Goal: Transaction & Acquisition: Book appointment/travel/reservation

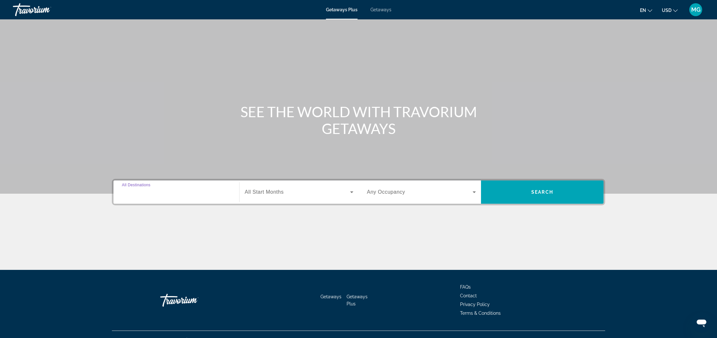
click at [188, 190] on input "Destination All Destinations" at bounding box center [176, 192] width 109 height 8
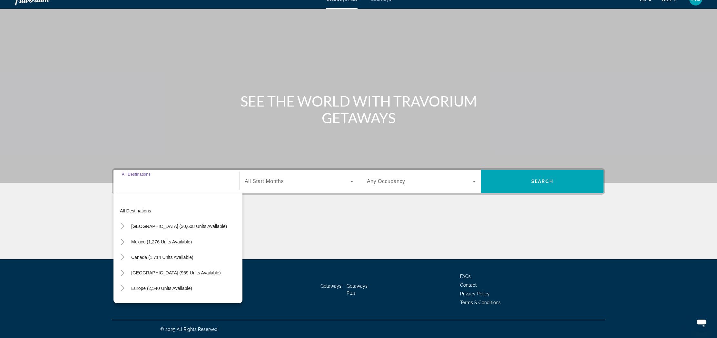
scroll to position [11, 0]
click at [183, 179] on input "Destination All Destinations" at bounding box center [176, 181] width 109 height 8
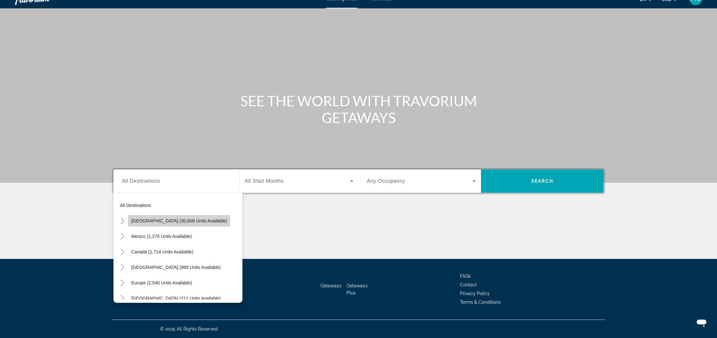
click at [189, 216] on span "Search widget" at bounding box center [179, 220] width 102 height 15
type input "**********"
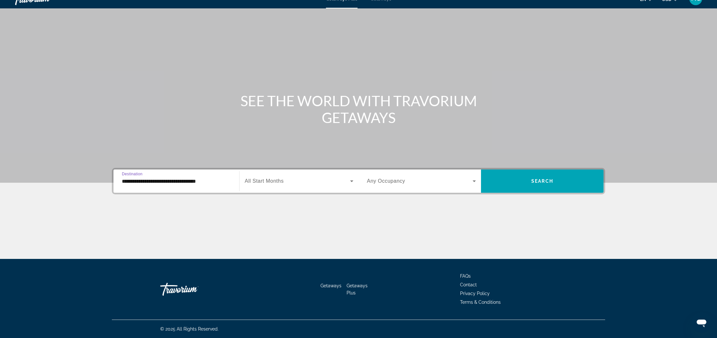
click at [350, 182] on icon "Search widget" at bounding box center [352, 181] width 8 height 8
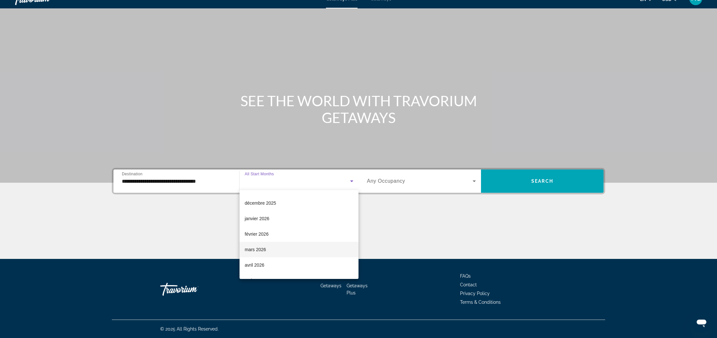
scroll to position [61, 0]
click at [261, 248] on span "mars 2026" at bounding box center [255, 247] width 21 height 8
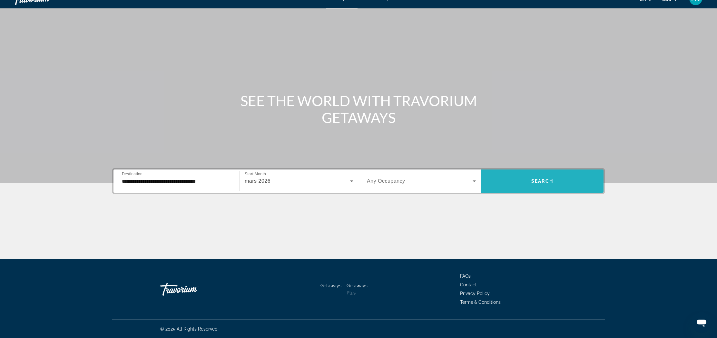
click at [516, 186] on span "Search widget" at bounding box center [542, 180] width 123 height 15
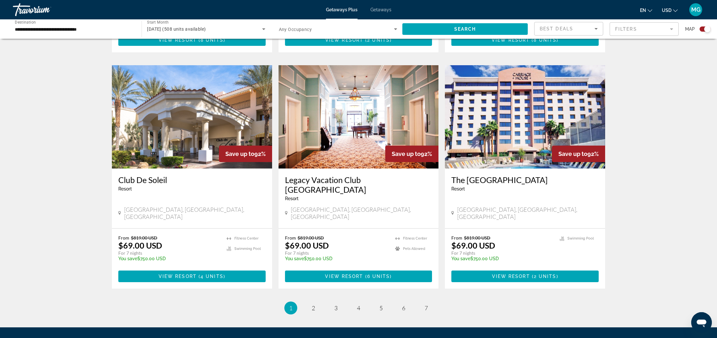
scroll to position [906, 0]
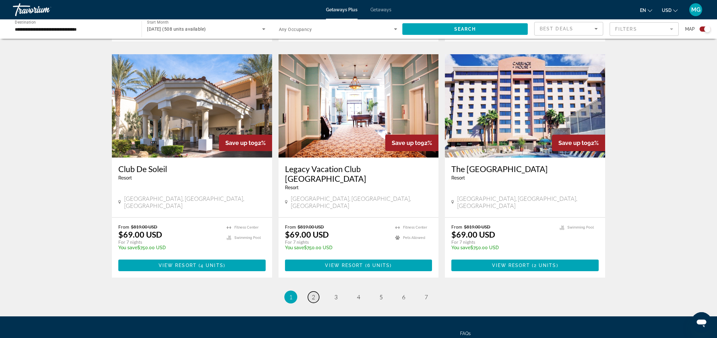
click at [316, 291] on link "page 2" at bounding box center [313, 296] width 11 height 11
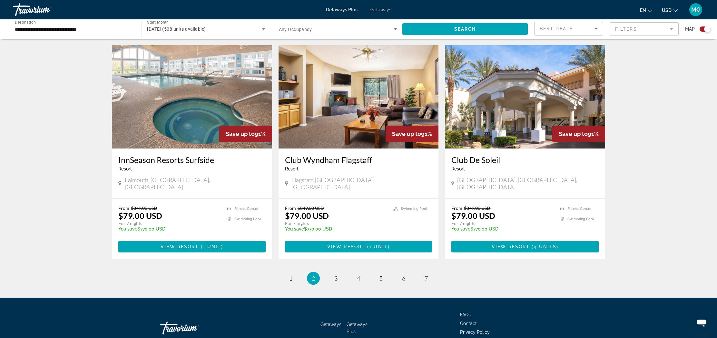
scroll to position [915, 0]
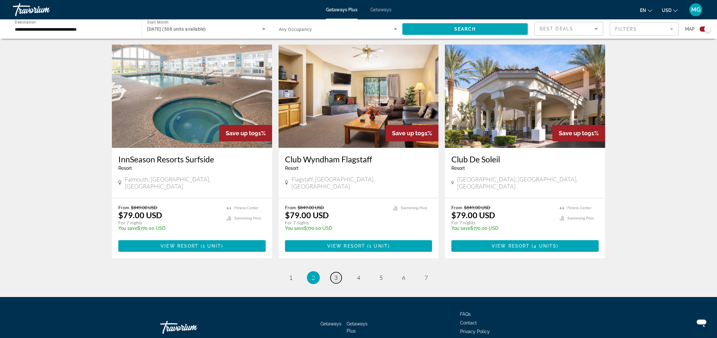
click at [337, 274] on span "3" at bounding box center [335, 277] width 3 height 7
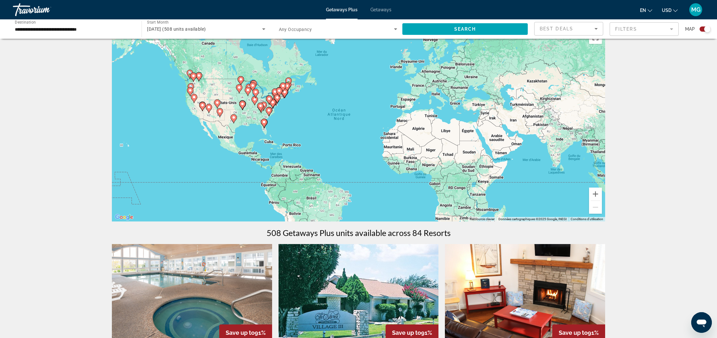
scroll to position [20, 0]
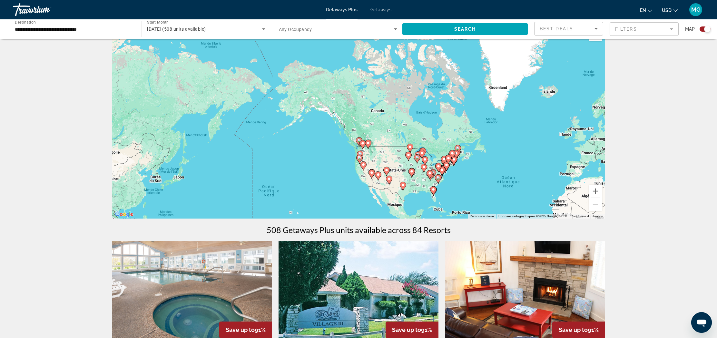
drag, startPoint x: 153, startPoint y: 179, endPoint x: 304, endPoint y: 243, distance: 164.3
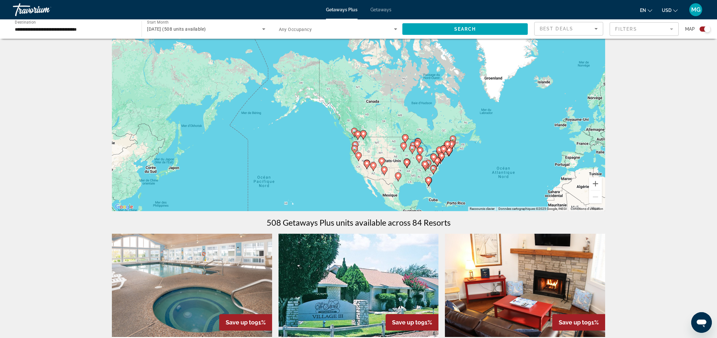
scroll to position [31, 0]
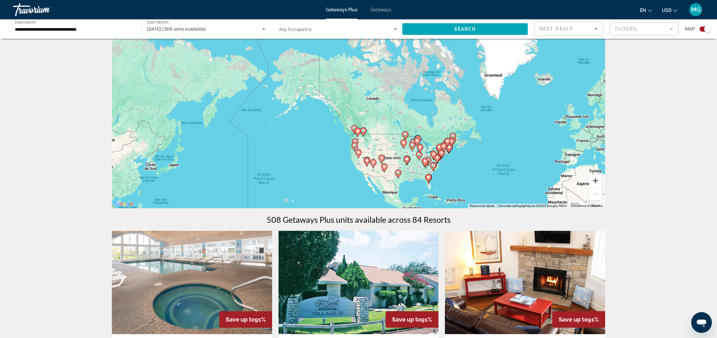
click at [594, 183] on button "Zoom avant" at bounding box center [595, 180] width 13 height 13
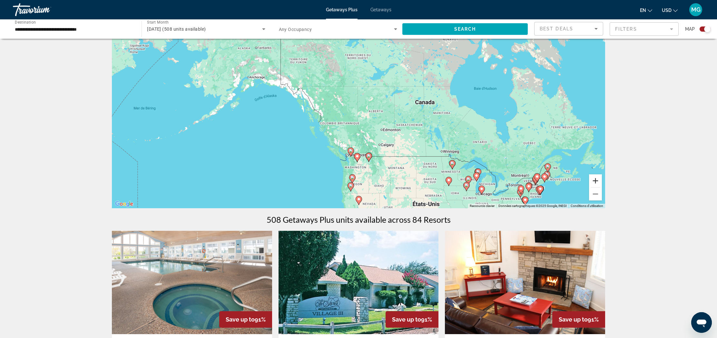
click at [594, 183] on button "Zoom avant" at bounding box center [595, 180] width 13 height 13
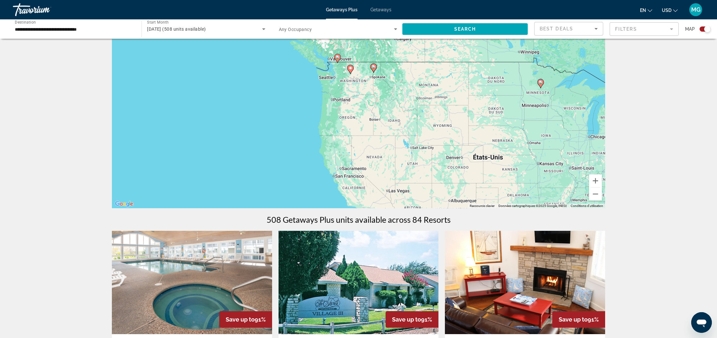
drag, startPoint x: 484, startPoint y: 186, endPoint x: 462, endPoint y: 77, distance: 111.1
click at [478, 46] on div "Pour activer le glissement avec le clavier, appuyez sur Alt+Entrée. Une fois ce…" at bounding box center [358, 112] width 493 height 194
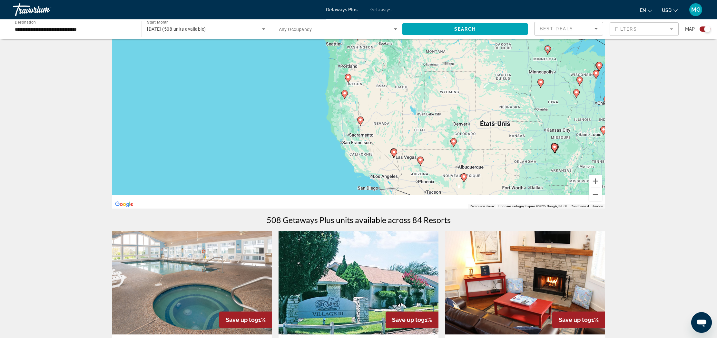
drag, startPoint x: 417, startPoint y: 182, endPoint x: 424, endPoint y: 146, distance: 36.6
click at [424, 146] on div "Pour activer le glissement avec le clavier, appuyez sur Alt+Entrée. Une fois ce…" at bounding box center [358, 112] width 493 height 194
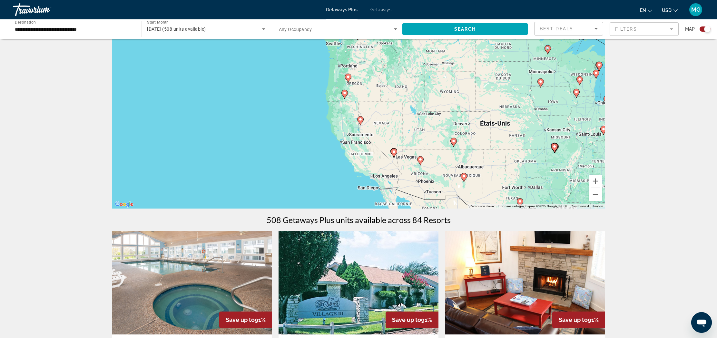
click at [394, 153] on image "Main content" at bounding box center [394, 152] width 4 height 4
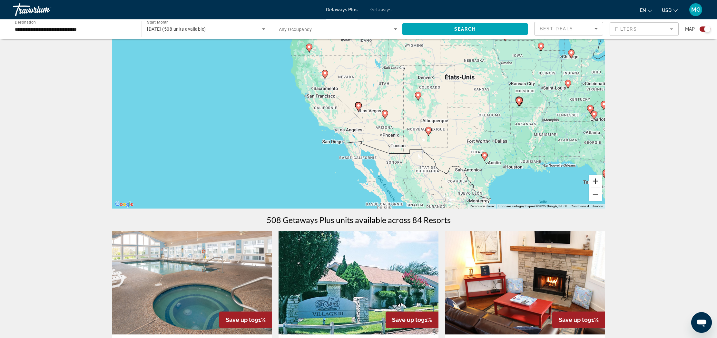
click at [596, 181] on button "Zoom avant" at bounding box center [595, 180] width 13 height 13
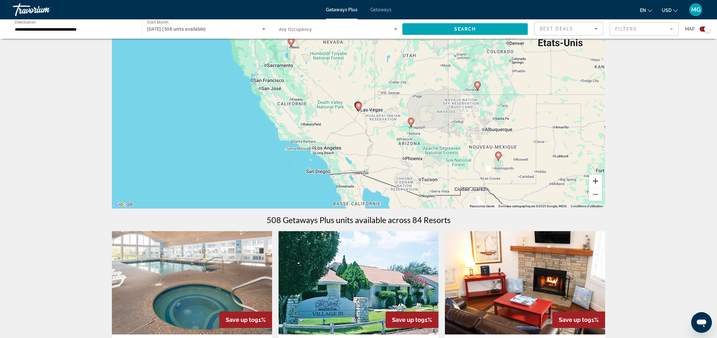
click at [596, 181] on button "Zoom avant" at bounding box center [595, 180] width 13 height 13
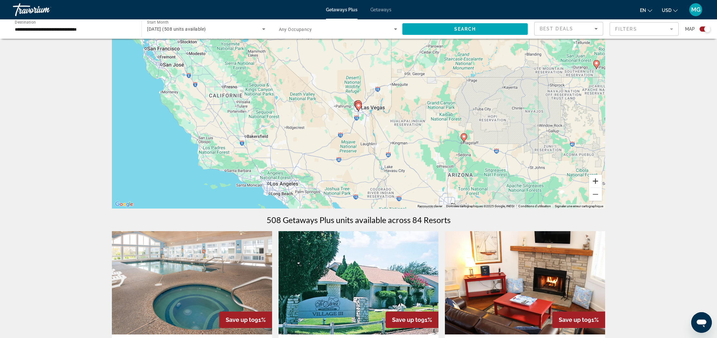
click at [596, 181] on button "Zoom avant" at bounding box center [595, 180] width 13 height 13
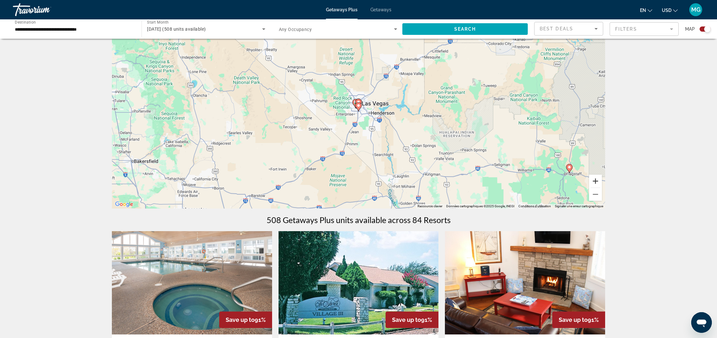
click at [596, 181] on button "Zoom avant" at bounding box center [595, 180] width 13 height 13
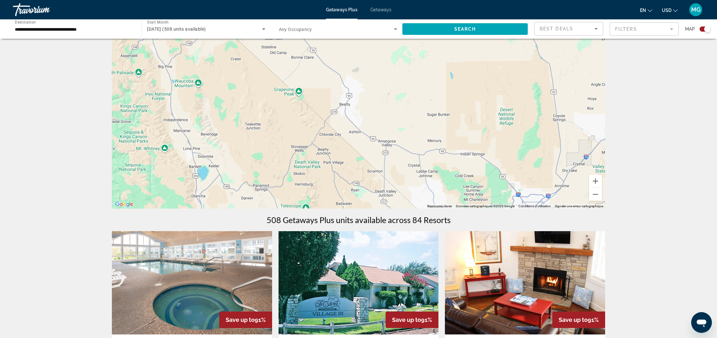
drag, startPoint x: 393, startPoint y: 156, endPoint x: 524, endPoint y: 222, distance: 145.8
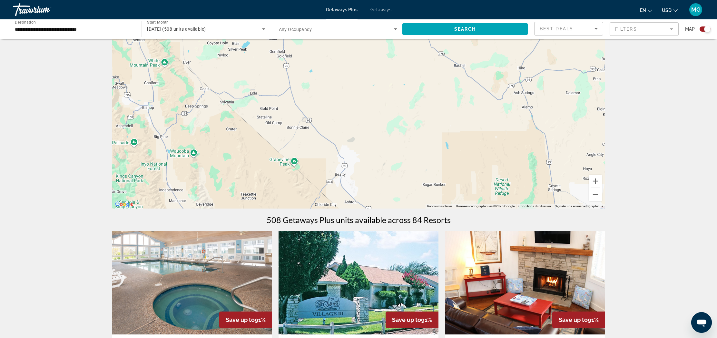
drag, startPoint x: 433, startPoint y: 174, endPoint x: 422, endPoint y: 211, distance: 39.0
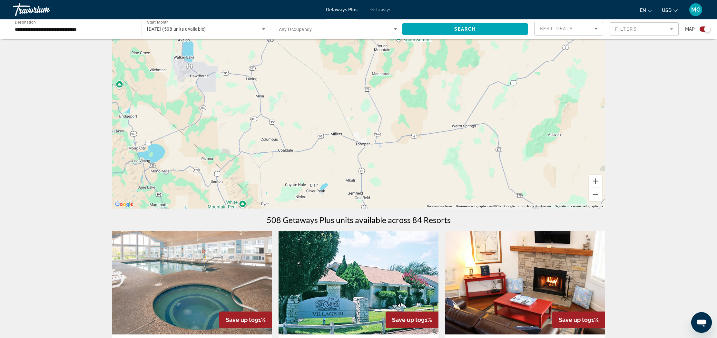
drag, startPoint x: 380, startPoint y: 90, endPoint x: 459, endPoint y: 233, distance: 163.5
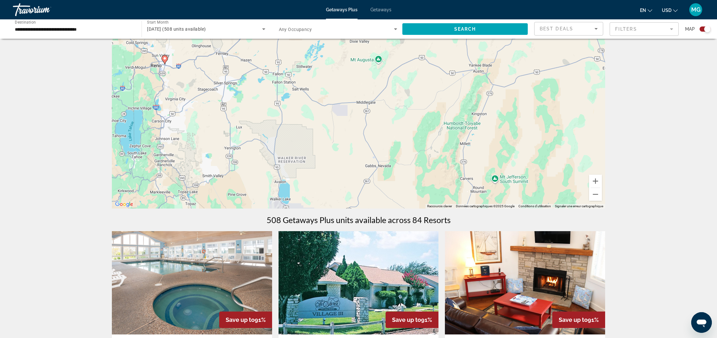
drag, startPoint x: 306, startPoint y: 139, endPoint x: 405, endPoint y: 275, distance: 168.8
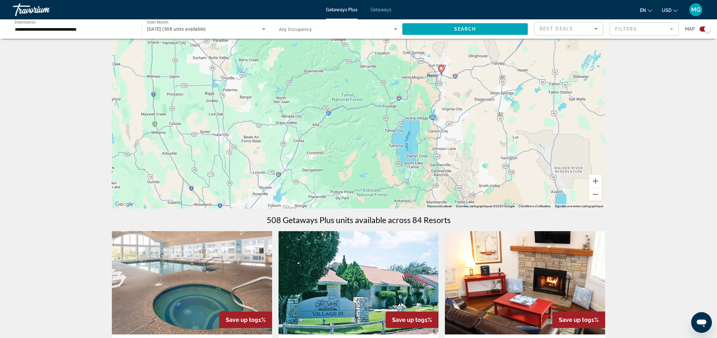
drag, startPoint x: 333, startPoint y: 191, endPoint x: 611, endPoint y: 202, distance: 277.6
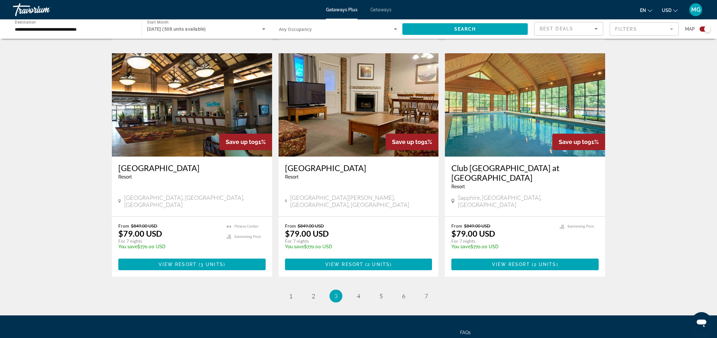
scroll to position [917, 0]
click at [358, 292] on span "4" at bounding box center [358, 295] width 3 height 7
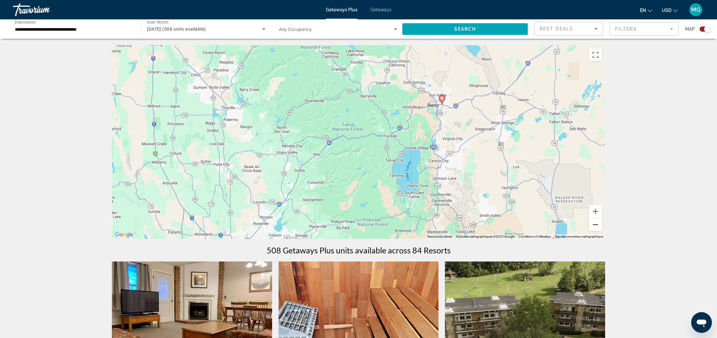
click at [598, 227] on button "Zoom arrière" at bounding box center [595, 224] width 13 height 13
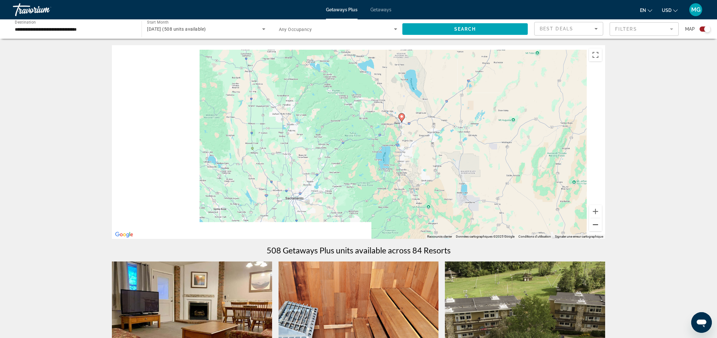
click at [598, 227] on button "Zoom arrière" at bounding box center [595, 224] width 13 height 13
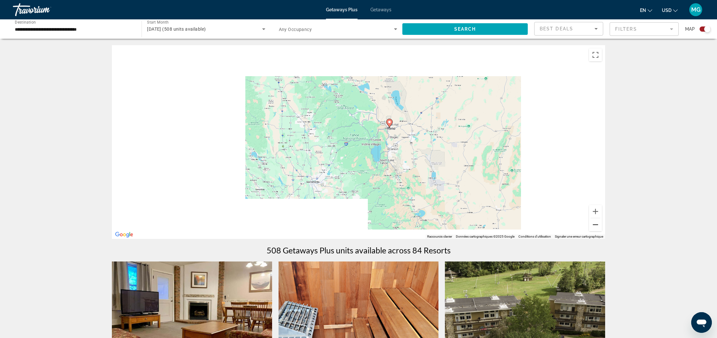
click at [598, 227] on button "Zoom arrière" at bounding box center [595, 224] width 13 height 13
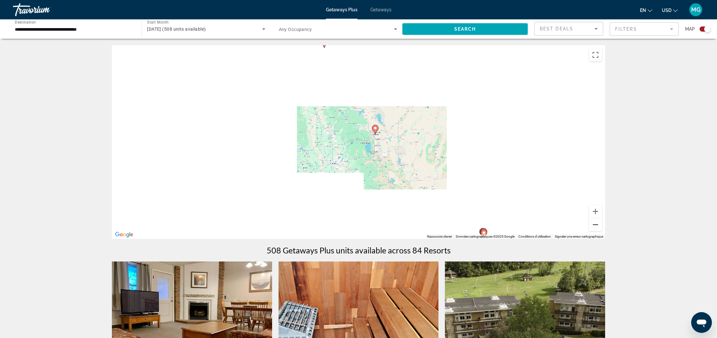
click at [598, 227] on button "Zoom arrière" at bounding box center [595, 224] width 13 height 13
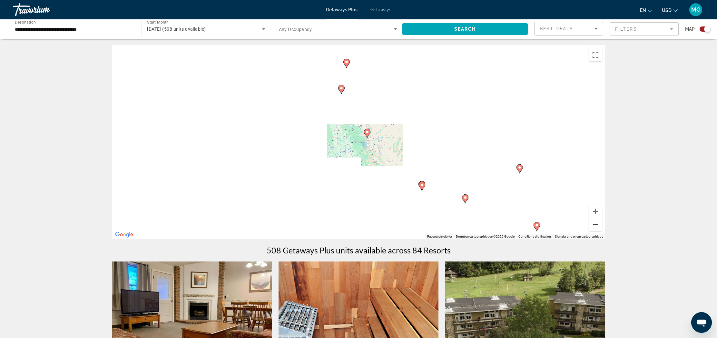
click at [598, 227] on button "Zoom arrière" at bounding box center [595, 224] width 13 height 13
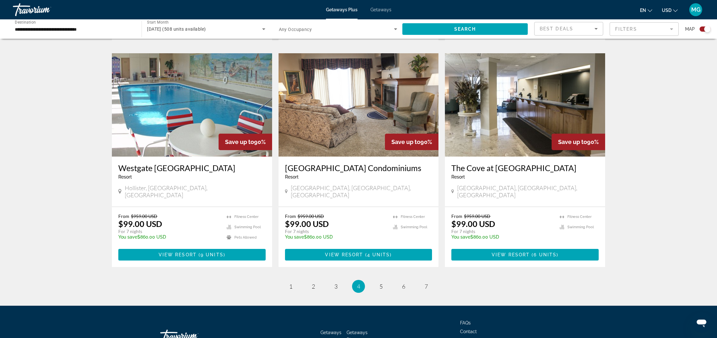
scroll to position [906, 0]
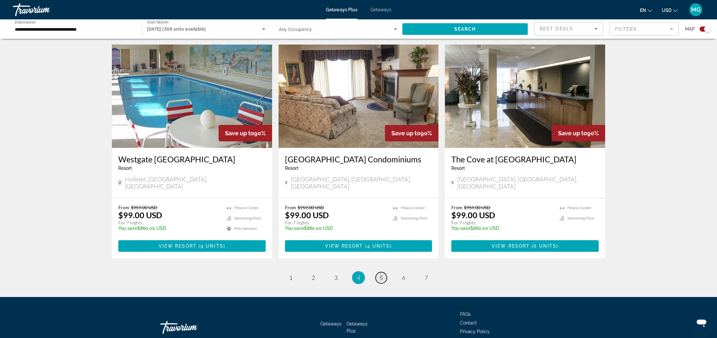
click at [378, 272] on link "page 5" at bounding box center [381, 277] width 11 height 11
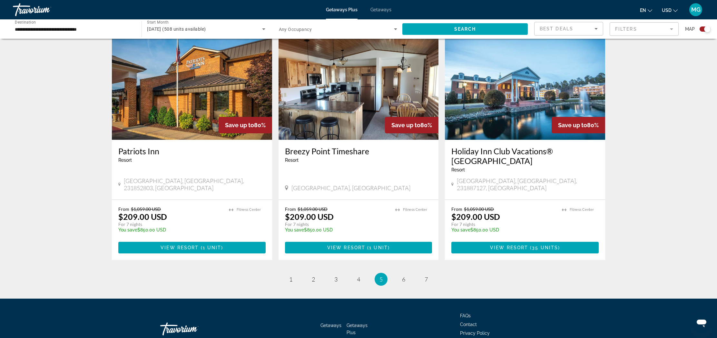
scroll to position [925, 0]
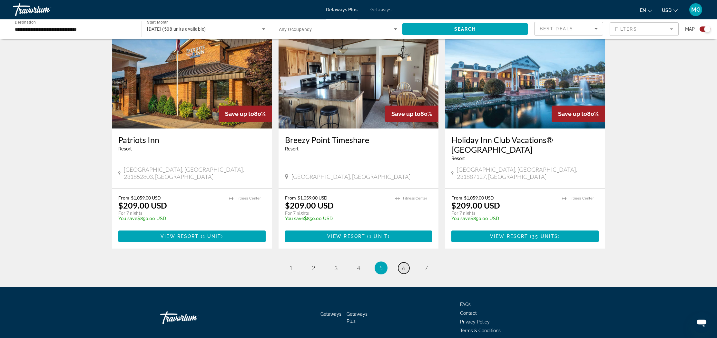
click at [403, 264] on span "6" at bounding box center [403, 267] width 3 height 7
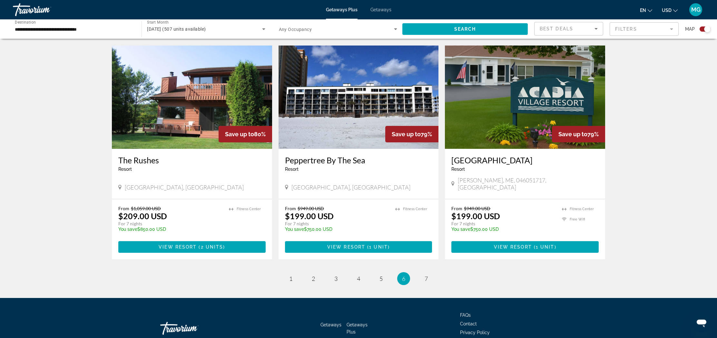
scroll to position [915, 0]
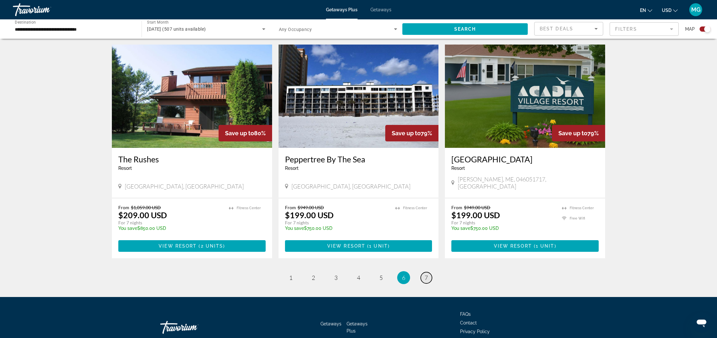
click at [426, 274] on span "7" at bounding box center [426, 277] width 3 height 7
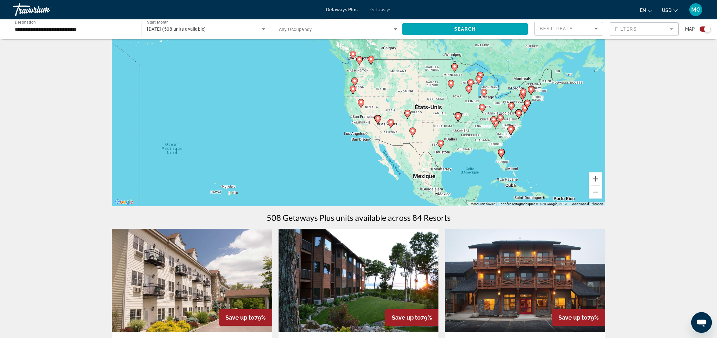
scroll to position [34, 0]
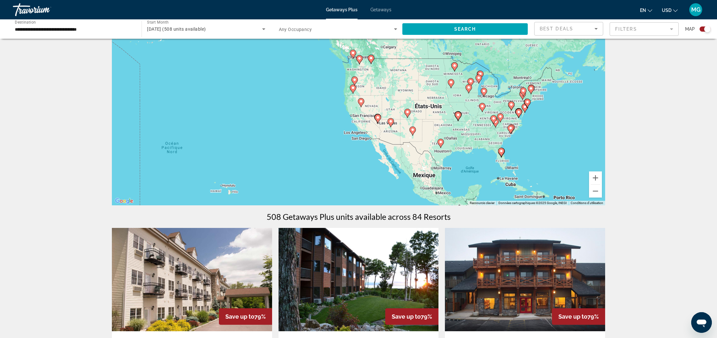
click at [200, 30] on span "[DATE] (508 units available)" at bounding box center [176, 28] width 59 height 5
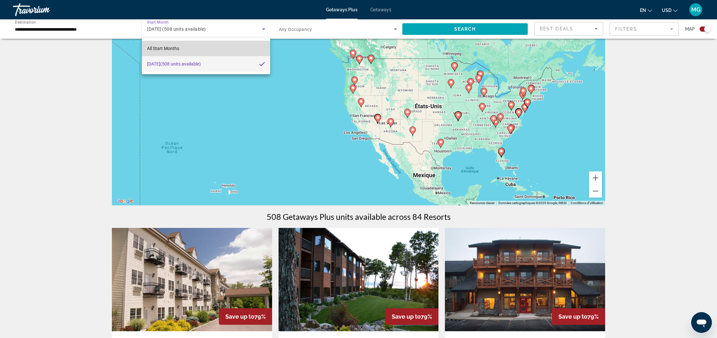
click at [180, 50] on mat-option "All Start Months" at bounding box center [206, 48] width 128 height 15
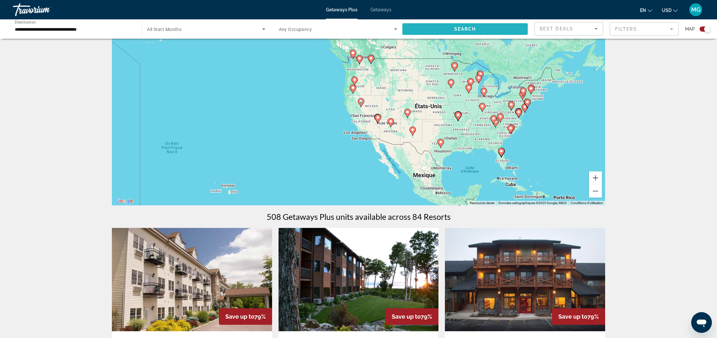
click at [461, 31] on span "Search" at bounding box center [465, 28] width 22 height 5
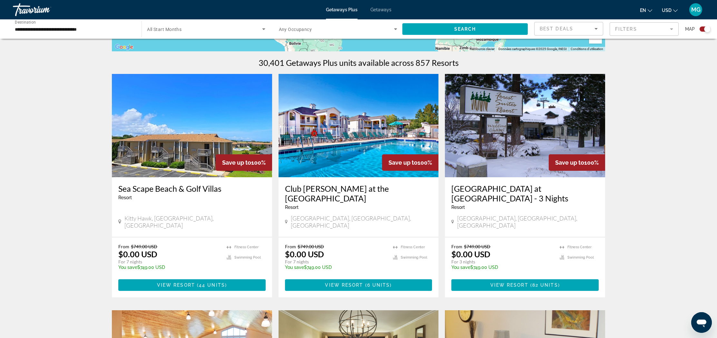
scroll to position [188, 0]
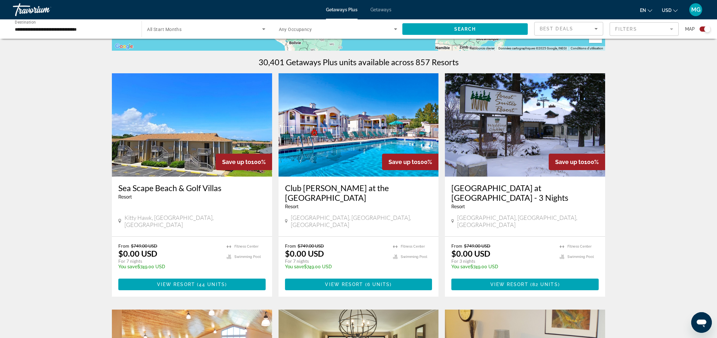
click at [495, 190] on h3 "[GEOGRAPHIC_DATA] at [GEOGRAPHIC_DATA] - 3 Nights" at bounding box center [525, 192] width 147 height 19
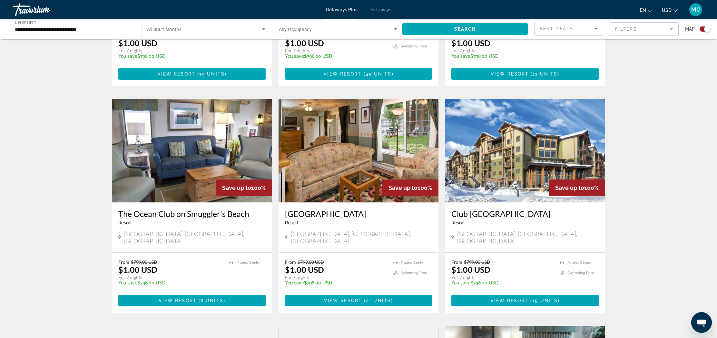
scroll to position [647, 0]
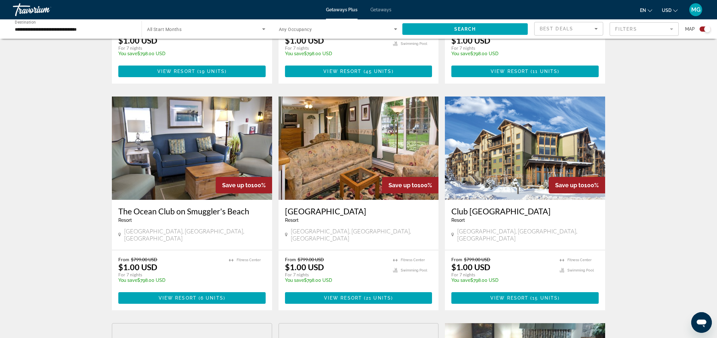
click at [314, 206] on h3 "[GEOGRAPHIC_DATA]" at bounding box center [358, 211] width 147 height 10
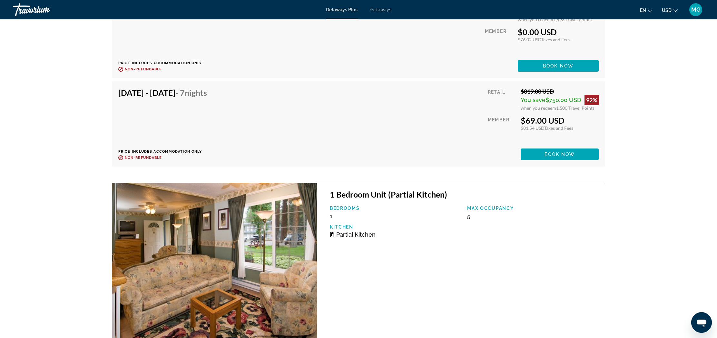
scroll to position [1987, 0]
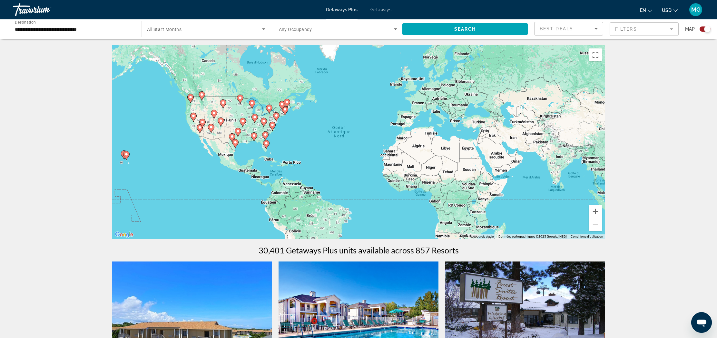
click at [265, 30] on icon "Search widget" at bounding box center [264, 29] width 8 height 8
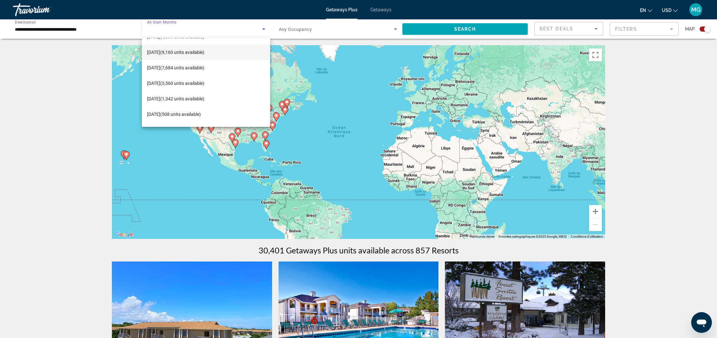
scroll to position [44, 0]
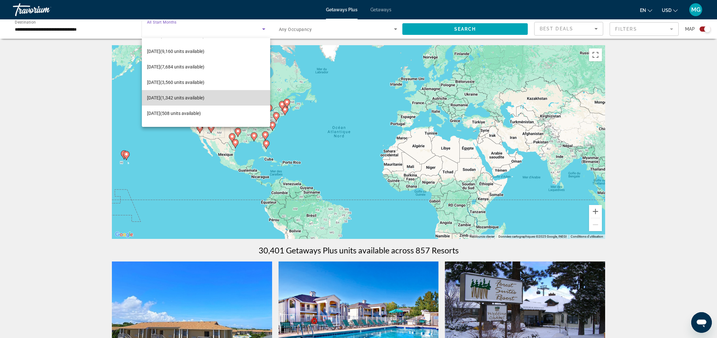
click at [204, 96] on span "[DATE] (1,342 units available)" at bounding box center [175, 98] width 57 height 8
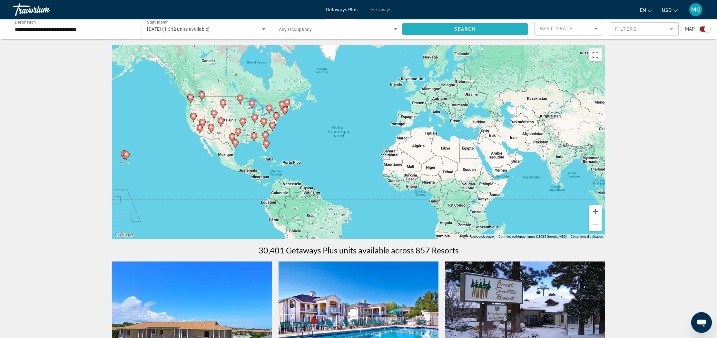
click at [470, 27] on span "Search" at bounding box center [465, 28] width 22 height 5
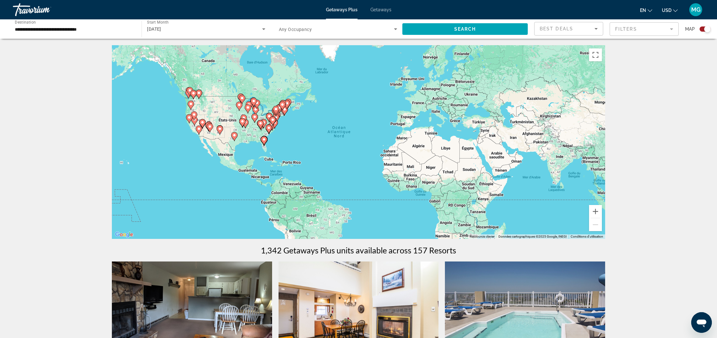
click at [117, 34] on div "**********" at bounding box center [74, 29] width 118 height 18
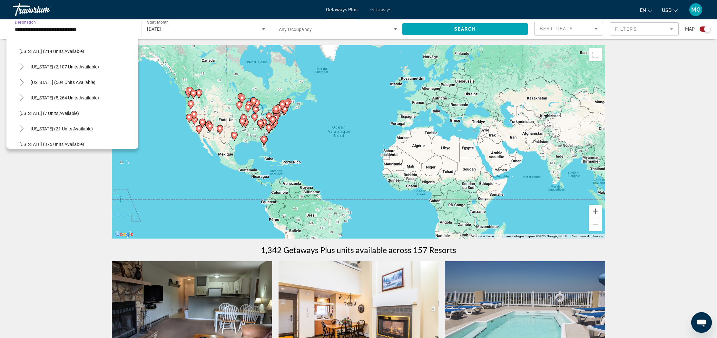
scroll to position [55, 0]
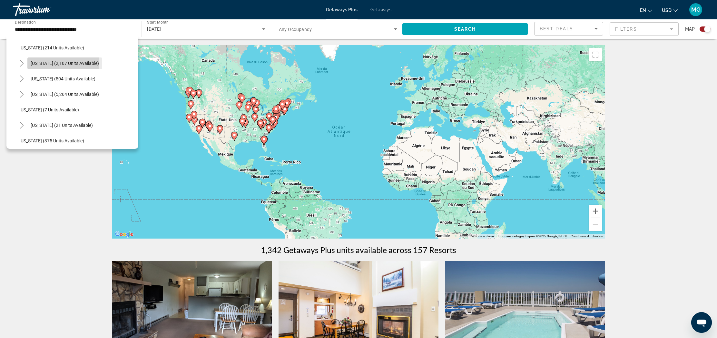
click at [45, 63] on span "[US_STATE] (2,107 units available)" at bounding box center [65, 63] width 68 height 5
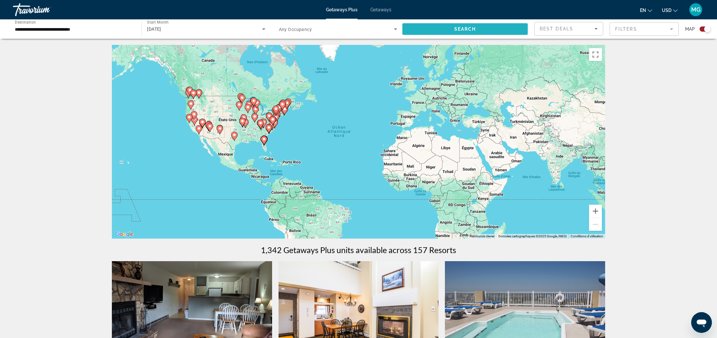
click at [433, 27] on span "Search widget" at bounding box center [464, 28] width 125 height 15
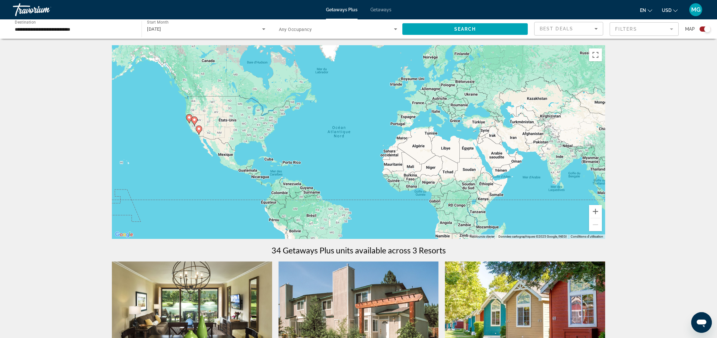
click at [90, 24] on div "**********" at bounding box center [74, 29] width 118 height 18
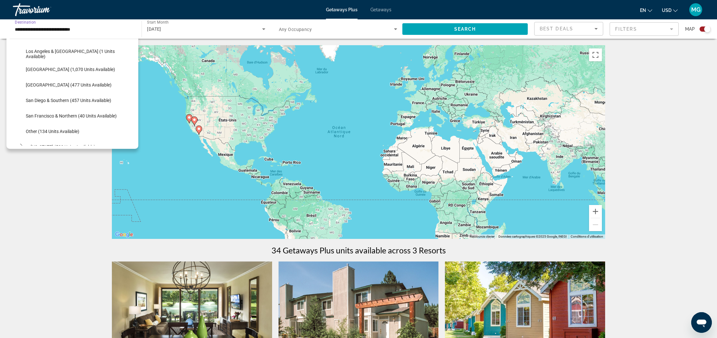
scroll to position [81, 0]
click at [68, 67] on span "[GEOGRAPHIC_DATA] (1,070 units available)" at bounding box center [70, 68] width 89 height 5
type input "**********"
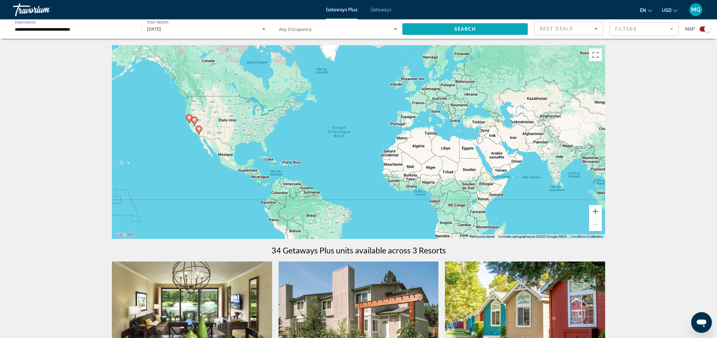
click at [457, 30] on span "Search" at bounding box center [465, 28] width 22 height 5
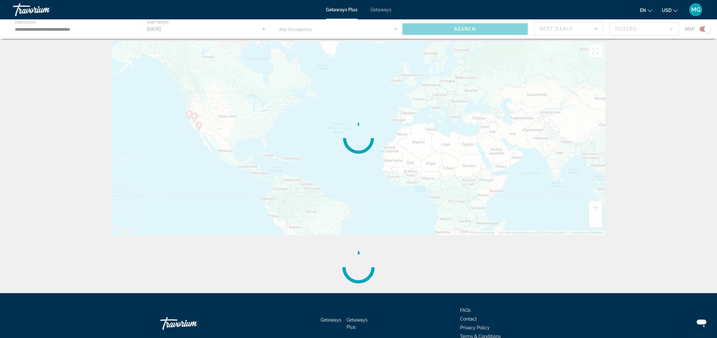
scroll to position [1, 0]
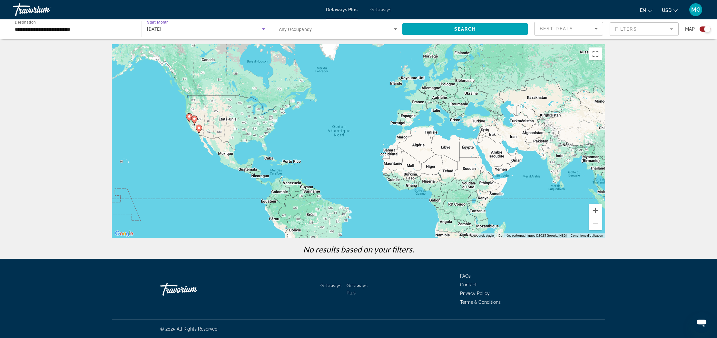
click at [265, 29] on icon "Search widget" at bounding box center [264, 29] width 8 height 8
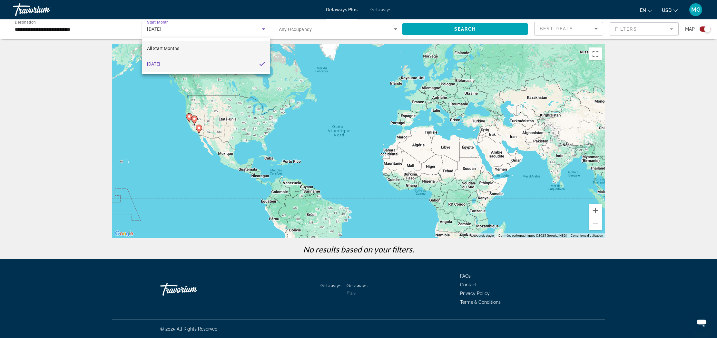
click at [207, 49] on mat-option "All Start Months" at bounding box center [206, 48] width 128 height 15
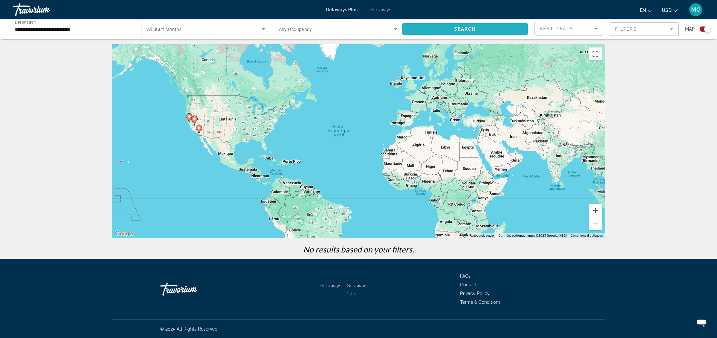
click at [482, 27] on span "Search widget" at bounding box center [464, 28] width 125 height 15
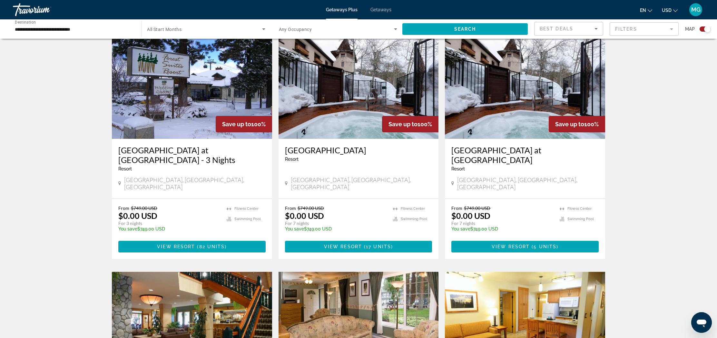
scroll to position [242, 0]
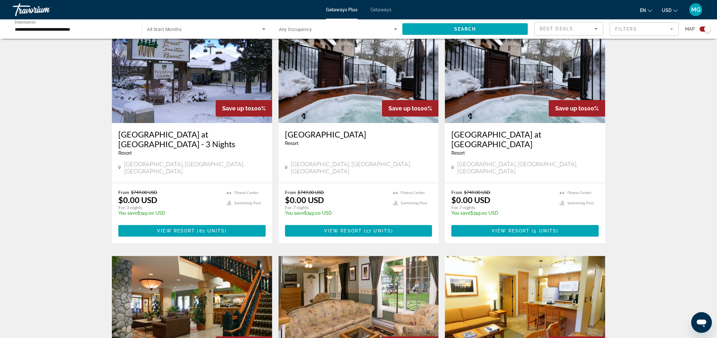
click at [350, 95] on img "Main content" at bounding box center [359, 71] width 160 height 103
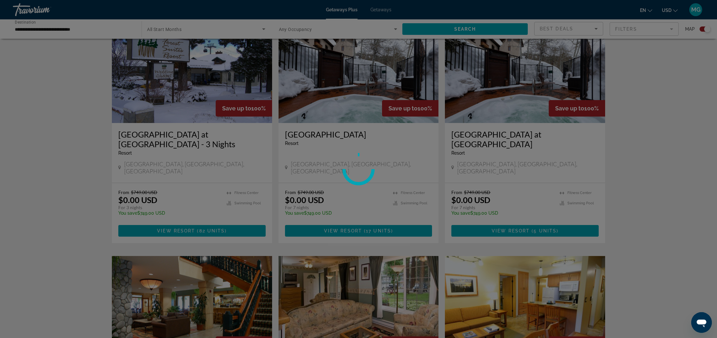
scroll to position [242, 0]
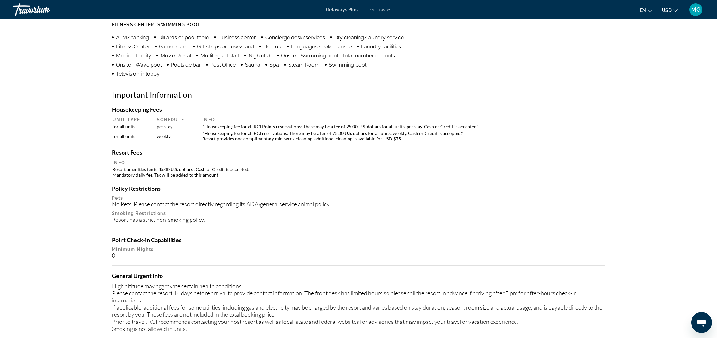
scroll to position [556, 0]
